Goal: Book appointment/travel/reservation

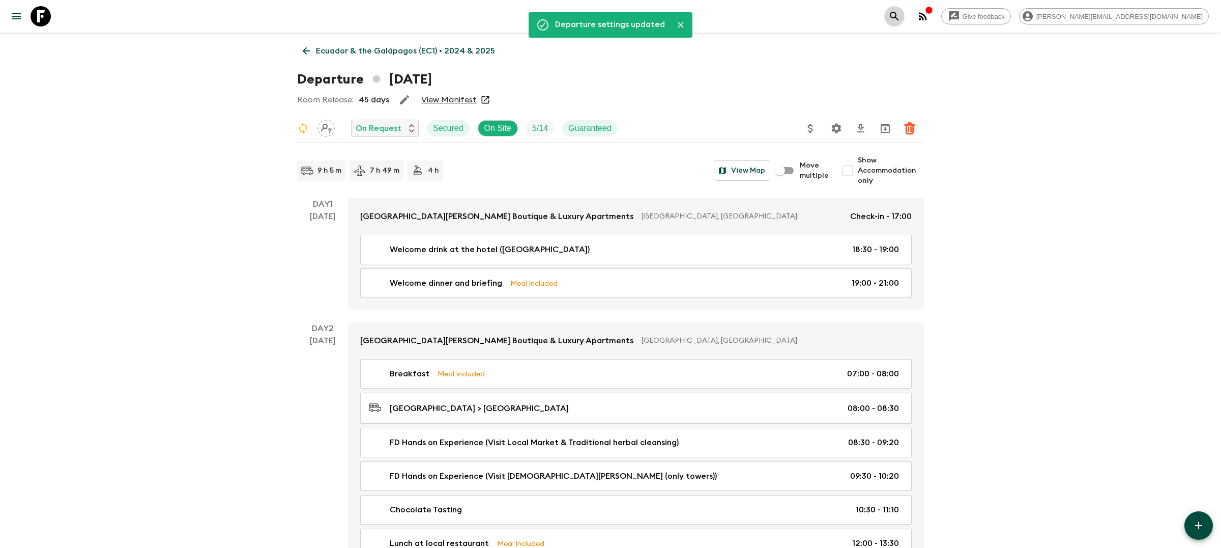
click at [905, 24] on button "search adventures" at bounding box center [895, 16] width 20 height 20
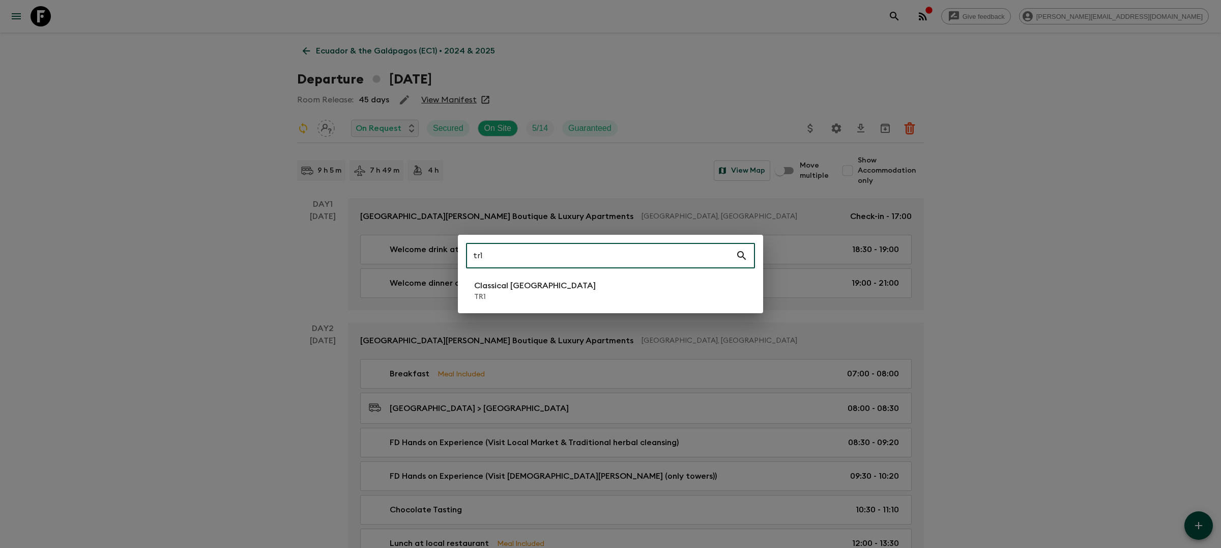
type input "tr1"
click at [570, 295] on li "Classical Türkiye TR1" at bounding box center [610, 290] width 289 height 29
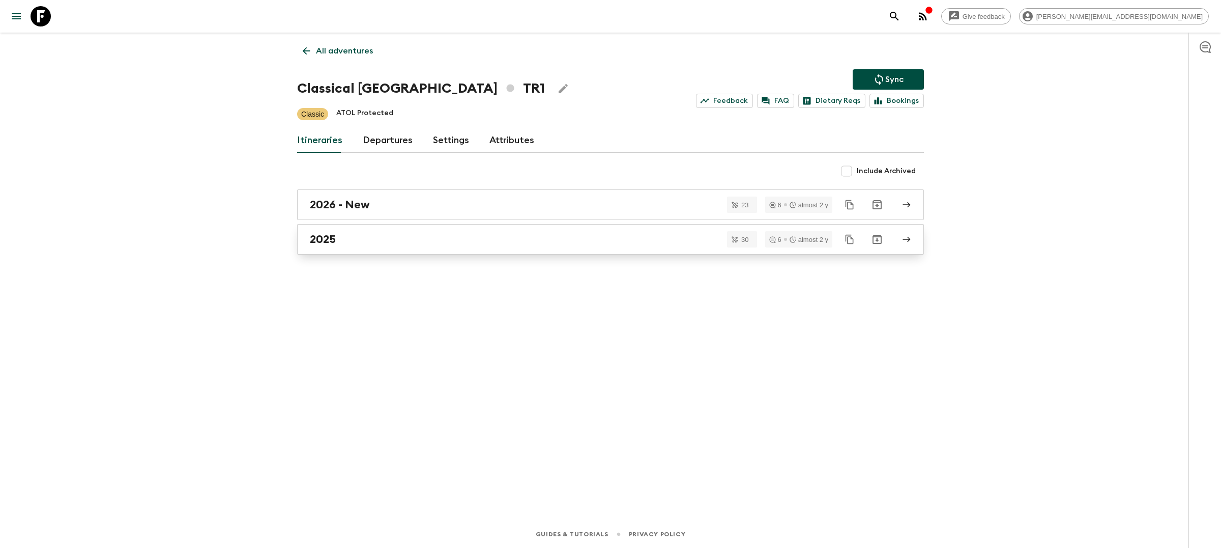
click at [569, 246] on link "2025" at bounding box center [610, 239] width 627 height 31
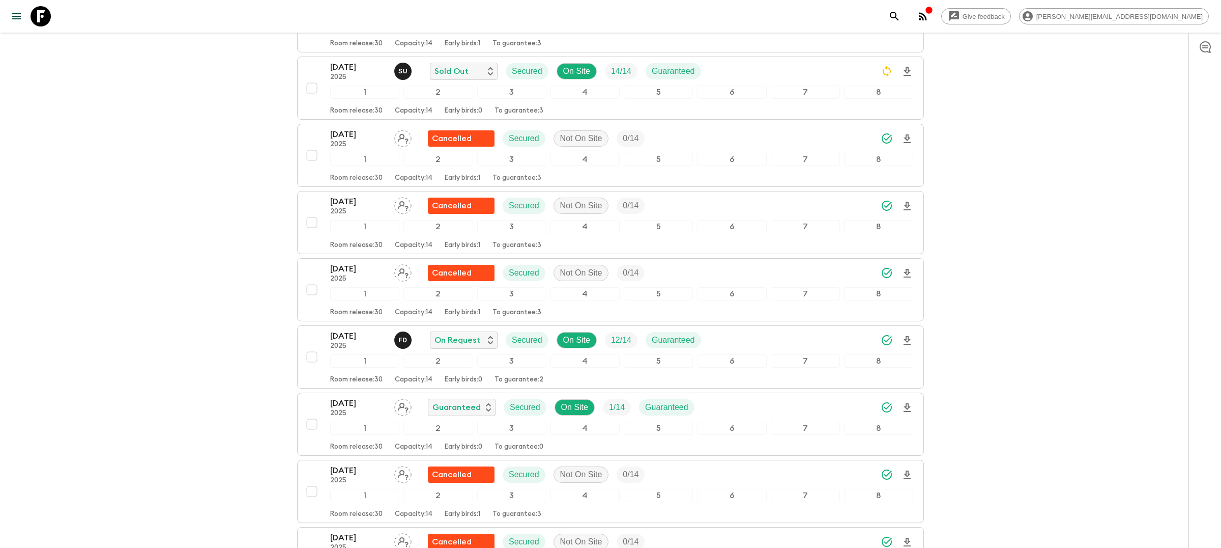
scroll to position [1705, 0]
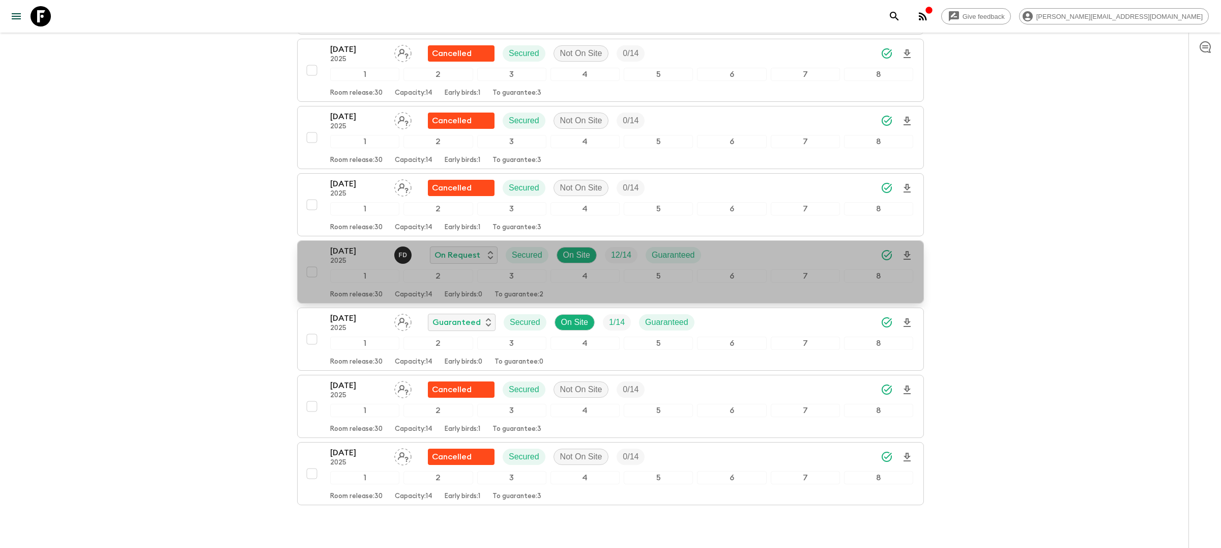
click at [730, 260] on div "[DATE] 2025 F D On Request Secured On Site 12 / 14 Guaranteed" at bounding box center [621, 255] width 583 height 20
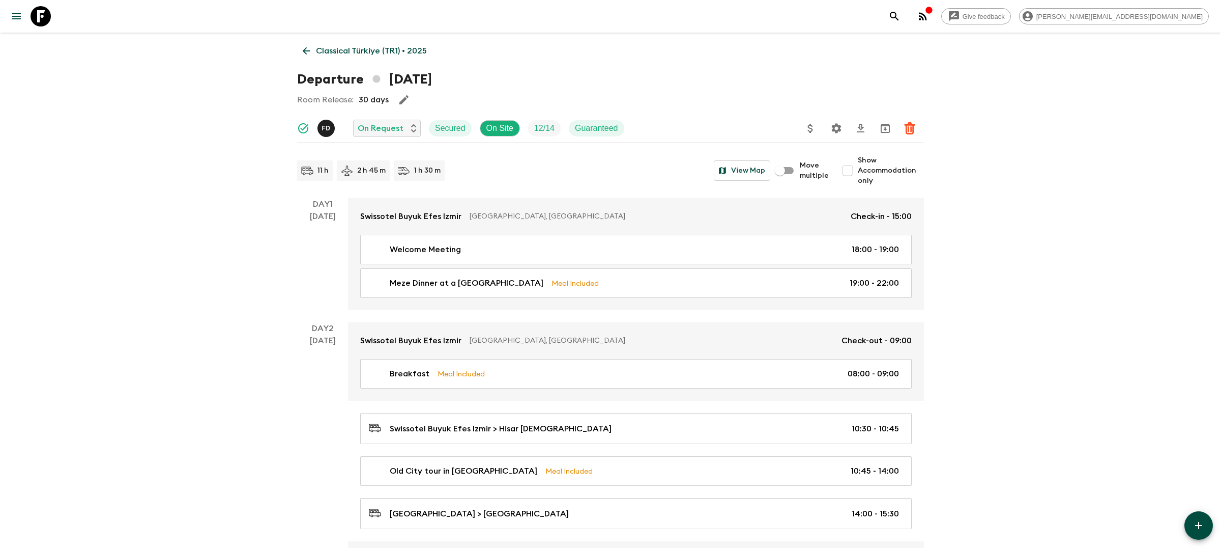
click at [874, 169] on span "Show Accommodation only" at bounding box center [891, 170] width 66 height 31
click at [858, 169] on input "Show Accommodation only" at bounding box center [848, 170] width 20 height 20
checkbox input "true"
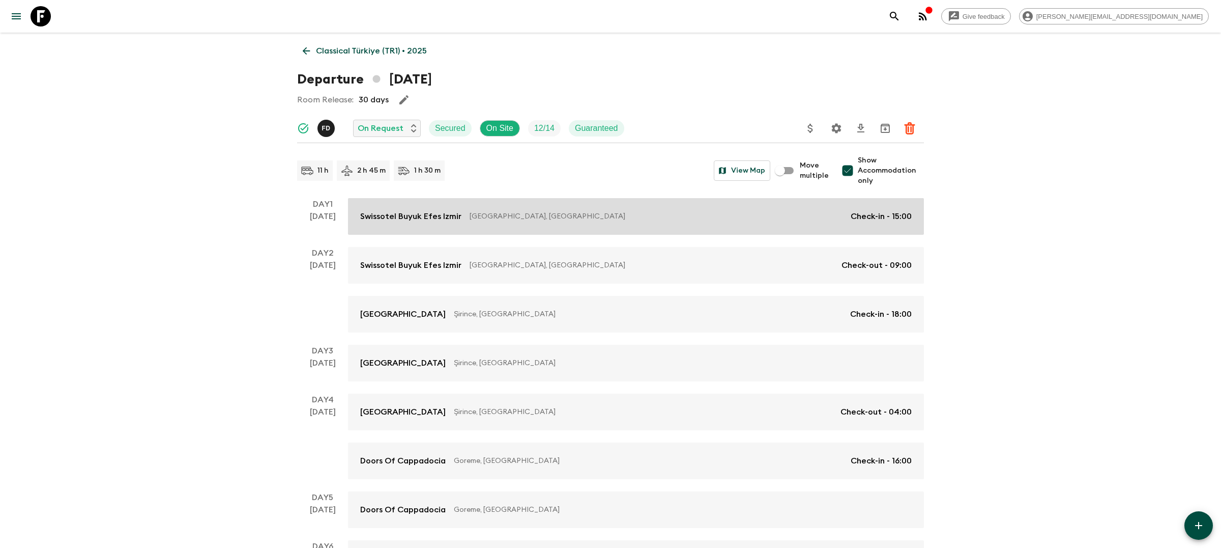
click at [741, 219] on p "[GEOGRAPHIC_DATA], [GEOGRAPHIC_DATA]" at bounding box center [656, 216] width 373 height 10
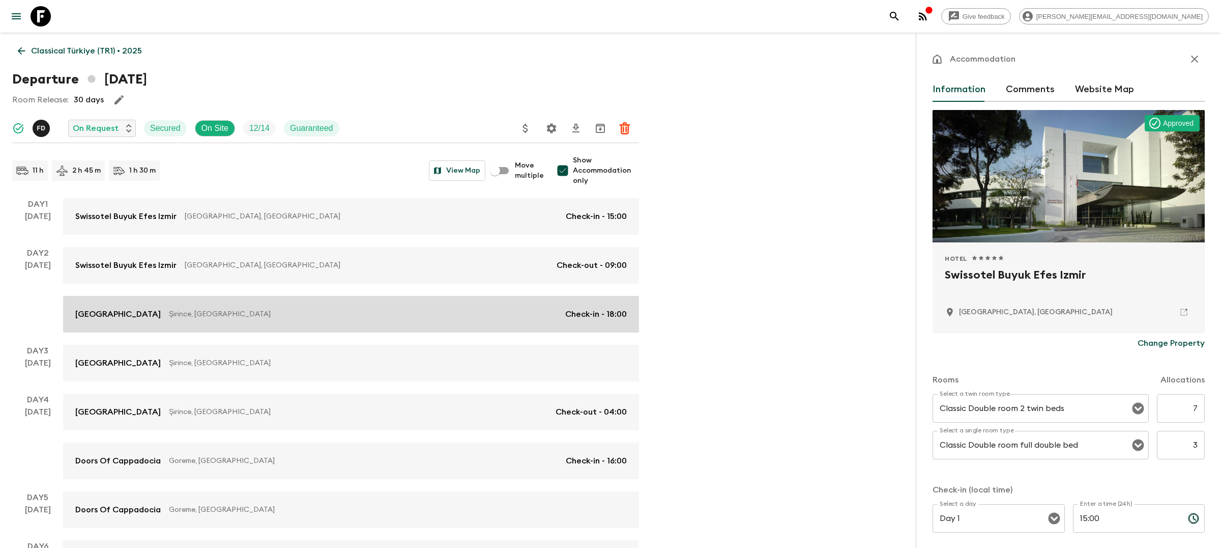
click at [425, 317] on p "Şirince, [GEOGRAPHIC_DATA]" at bounding box center [363, 314] width 388 height 10
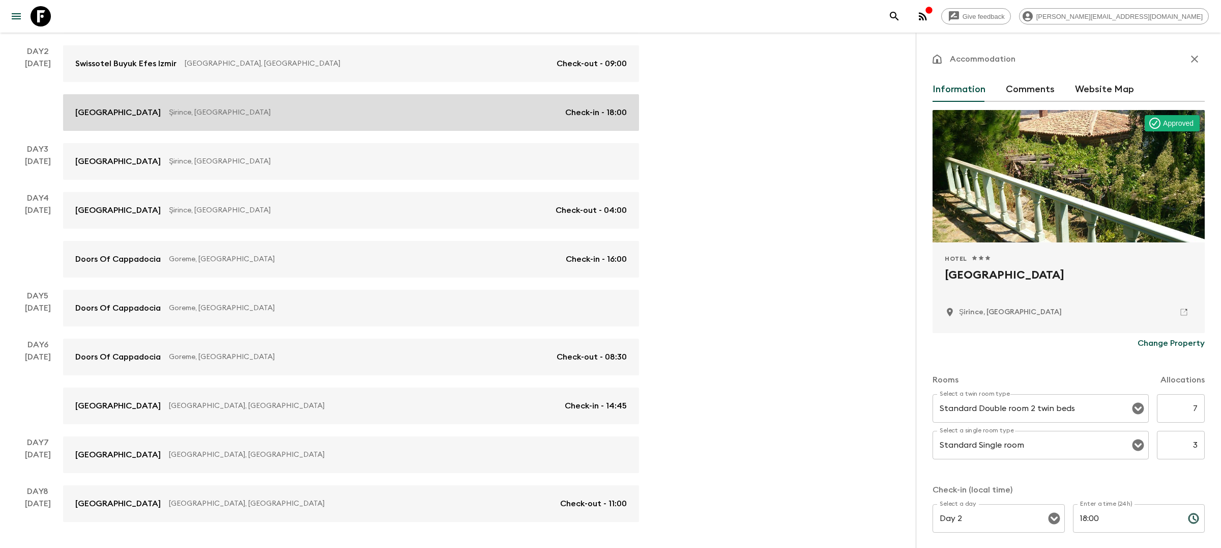
scroll to position [231, 0]
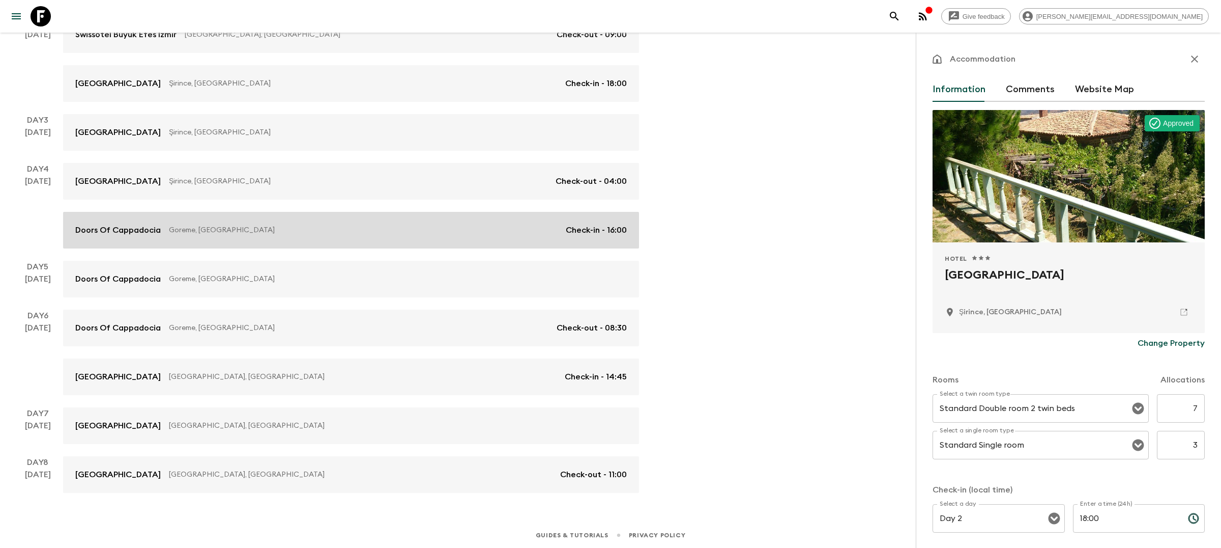
click at [434, 242] on link "Doors Of Cappadocia Goreme, [GEOGRAPHIC_DATA] Check-in - 16:00" at bounding box center [351, 230] width 576 height 37
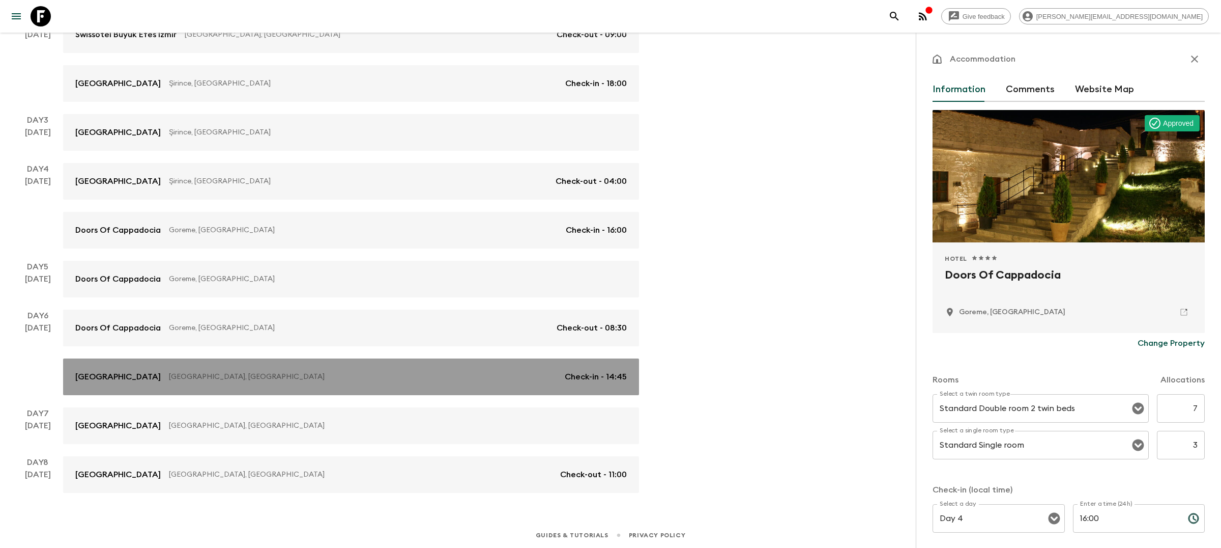
click at [377, 369] on link "[GEOGRAPHIC_DATA], [GEOGRAPHIC_DATA] Check-in - 14:45" at bounding box center [351, 376] width 576 height 37
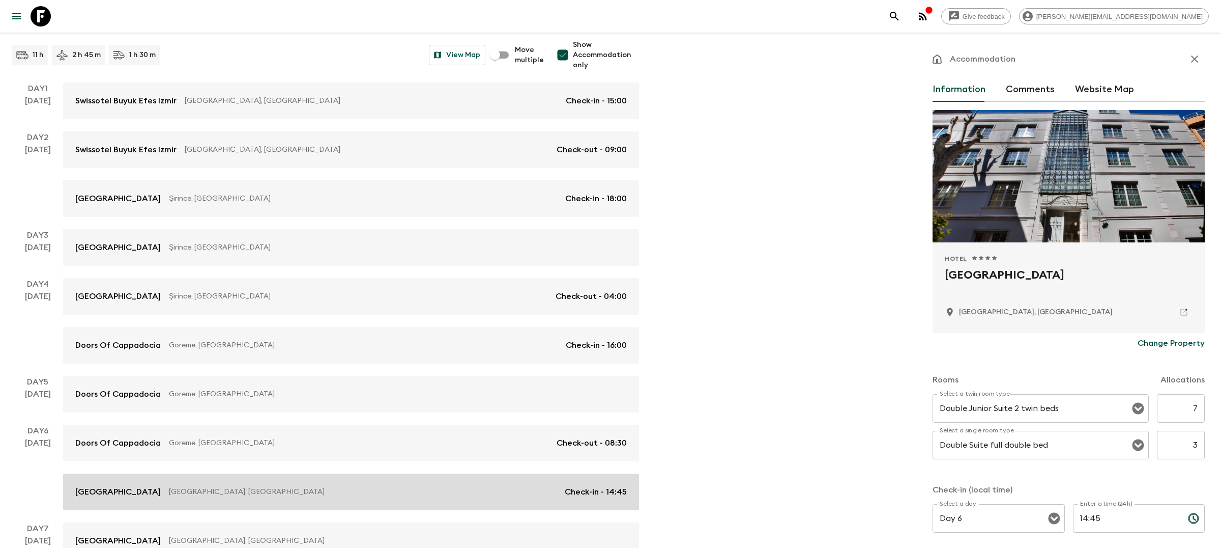
scroll to position [108, 0]
